Goal: Transaction & Acquisition: Download file/media

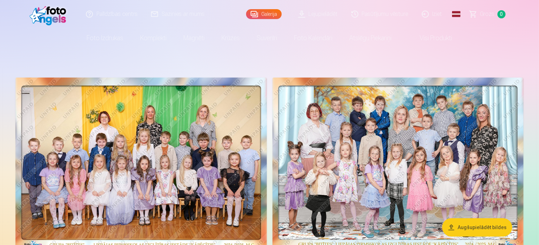
click at [317, 13] on link "Lejupielādēt" at bounding box center [318, 14] width 53 height 28
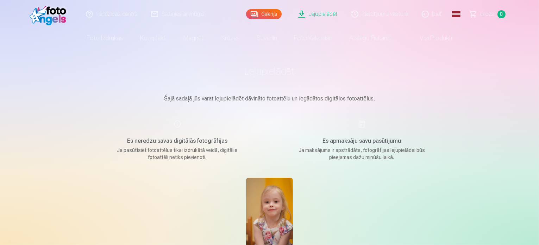
drag, startPoint x: 538, startPoint y: 71, endPoint x: 541, endPoint y: 78, distance: 7.6
click at [539, 78] on html "Palīdzības centrs Sazinies ar mums Galerija Lejupielādēt Pasūtījumu vēsture Izi…" at bounding box center [269, 122] width 539 height 245
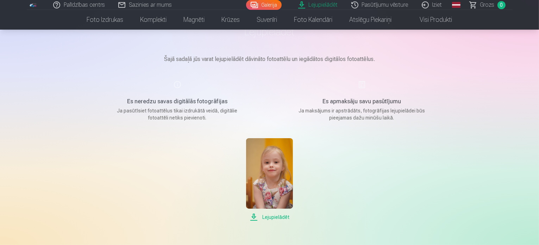
scroll to position [47, 0]
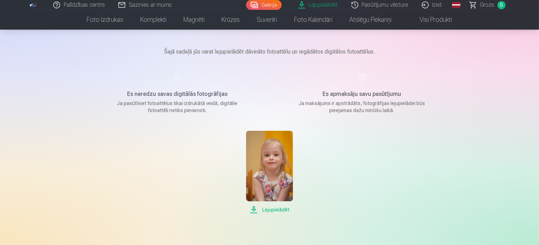
click at [265, 208] on span "Lejupielādēt" at bounding box center [269, 209] width 47 height 8
click at [256, 211] on span "Lejupielādēt" at bounding box center [269, 209] width 47 height 8
click at [436, 3] on link "Iziet" at bounding box center [433, 5] width 34 height 10
